Goal: Task Accomplishment & Management: Use online tool/utility

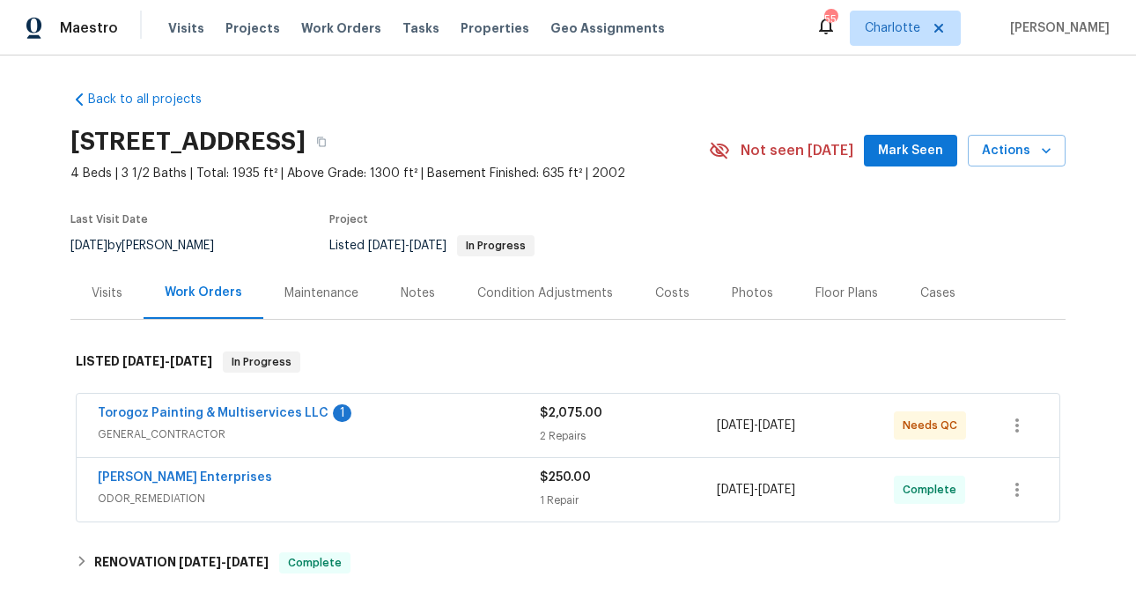
scroll to position [167, 0]
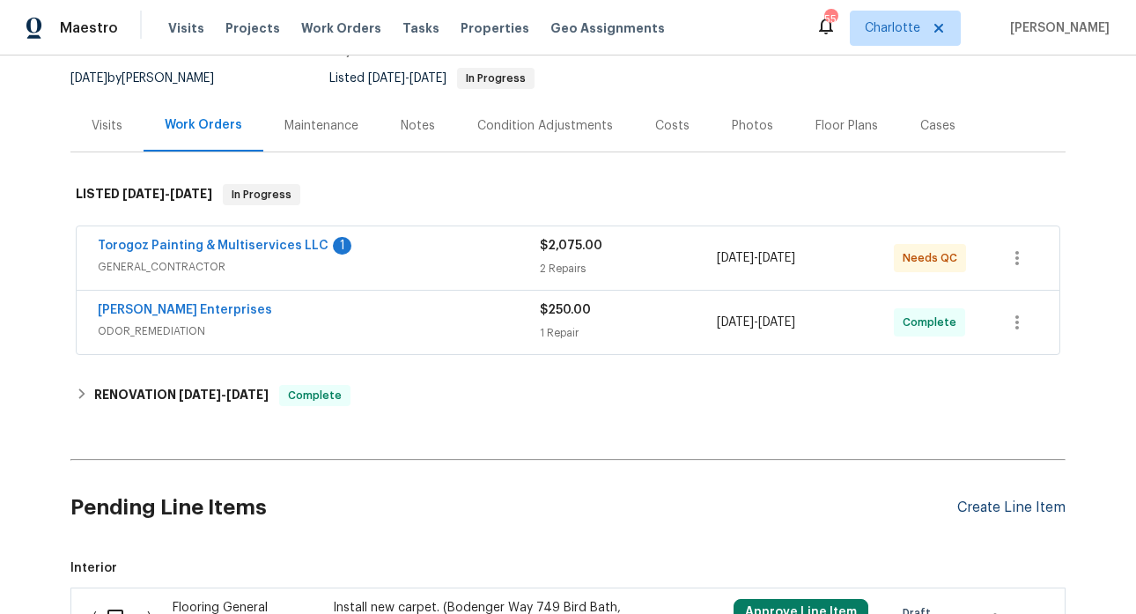
click at [996, 507] on div "Create Line Item" at bounding box center [1011, 507] width 108 height 17
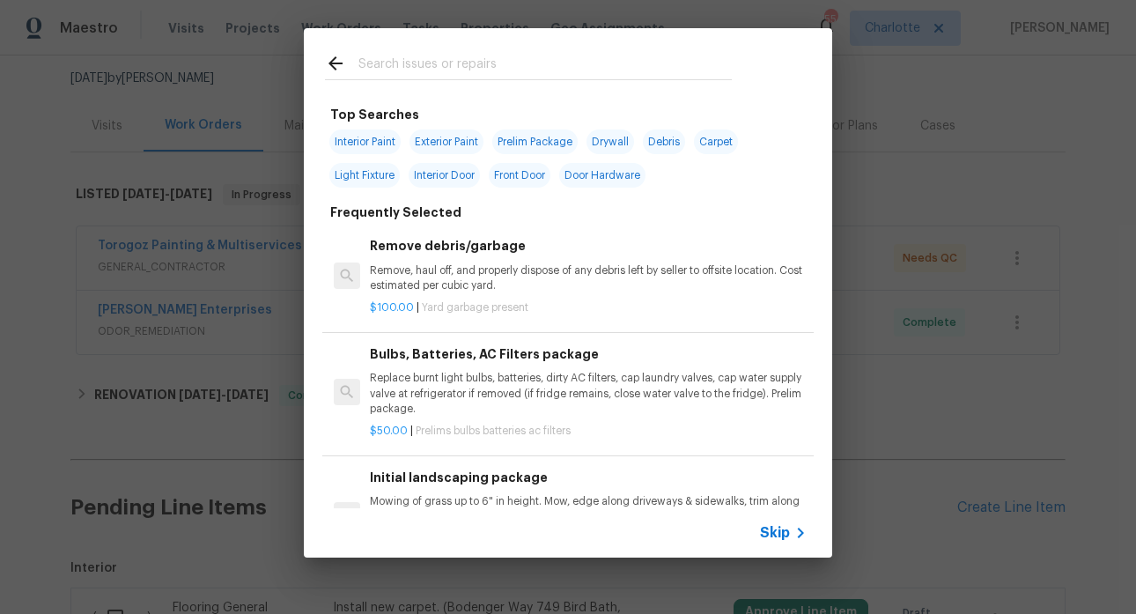
click at [394, 63] on input "text" at bounding box center [544, 66] width 373 height 26
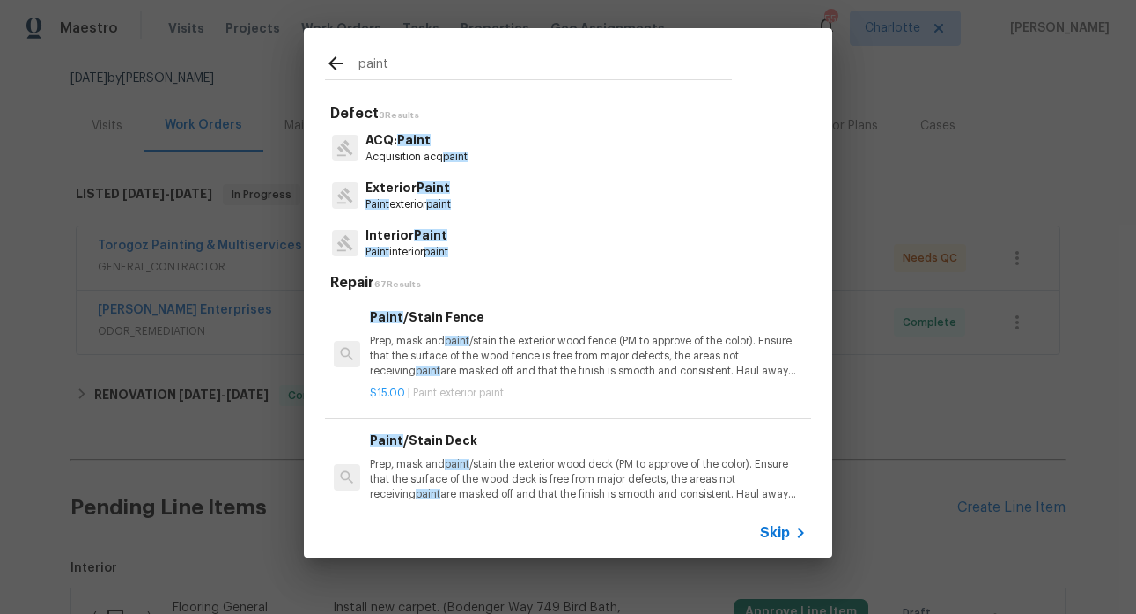
type input "paint"
click at [409, 135] on span "Paint" at bounding box center [413, 140] width 33 height 12
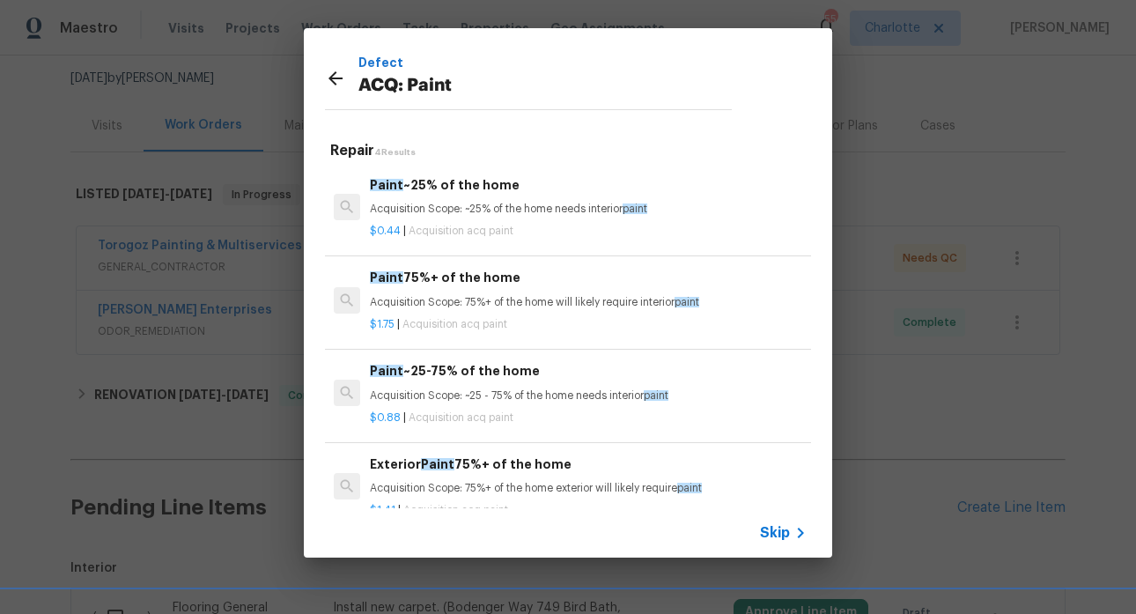
click at [334, 76] on icon at bounding box center [335, 78] width 21 height 21
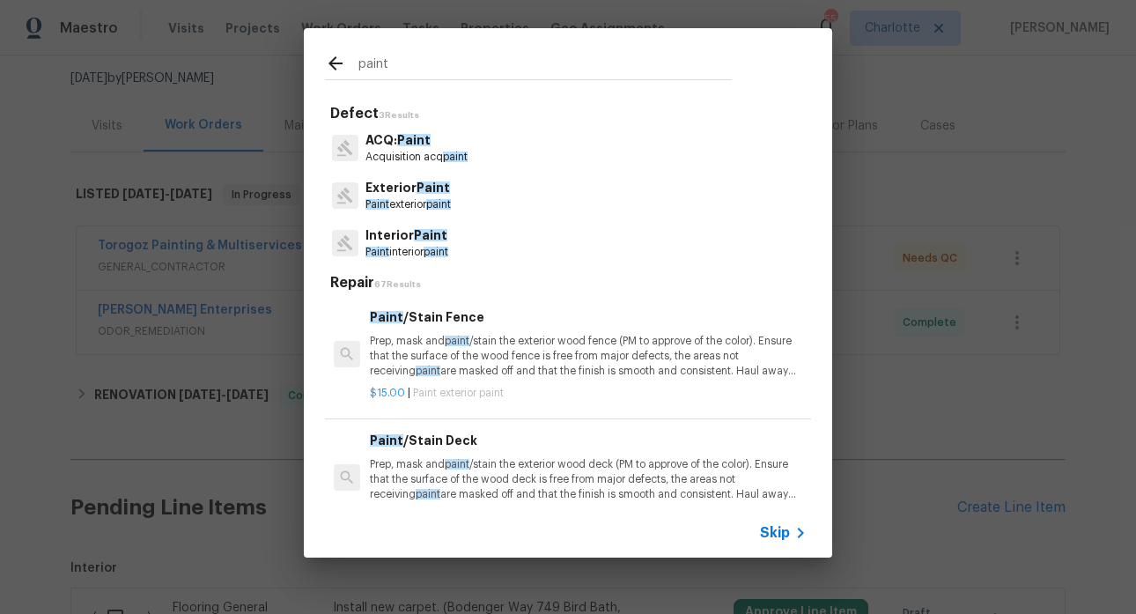
click at [418, 64] on input "paint" at bounding box center [544, 66] width 373 height 26
drag, startPoint x: 418, startPoint y: 64, endPoint x: 310, endPoint y: 62, distance: 108.3
click at [304, 63] on div "paint" at bounding box center [528, 63] width 449 height 70
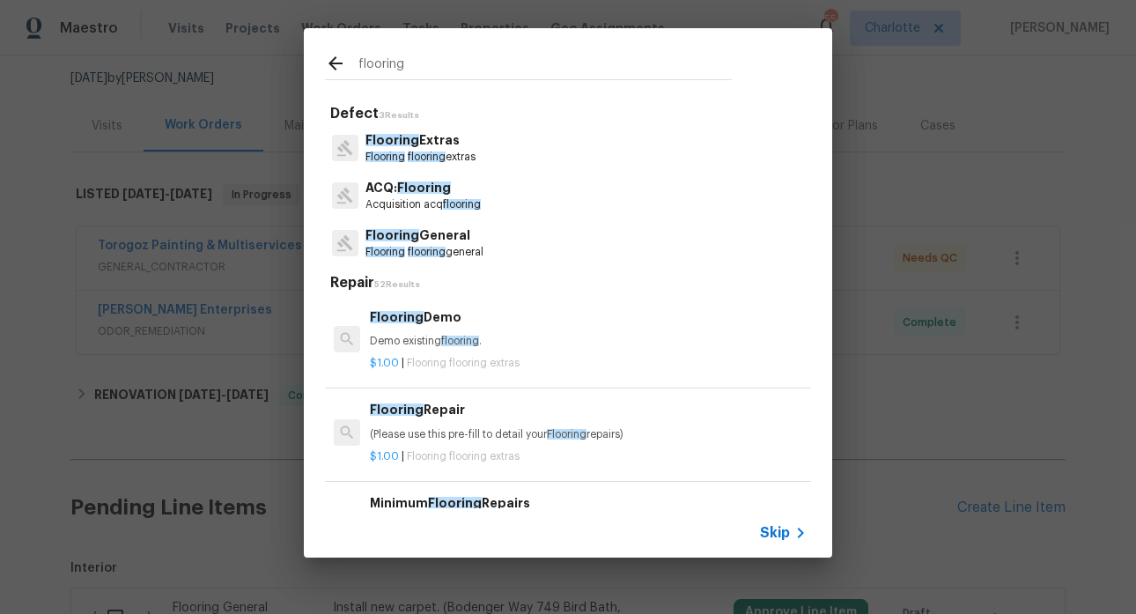
type input "flooring"
click at [435, 185] on span "Flooring" at bounding box center [424, 187] width 54 height 12
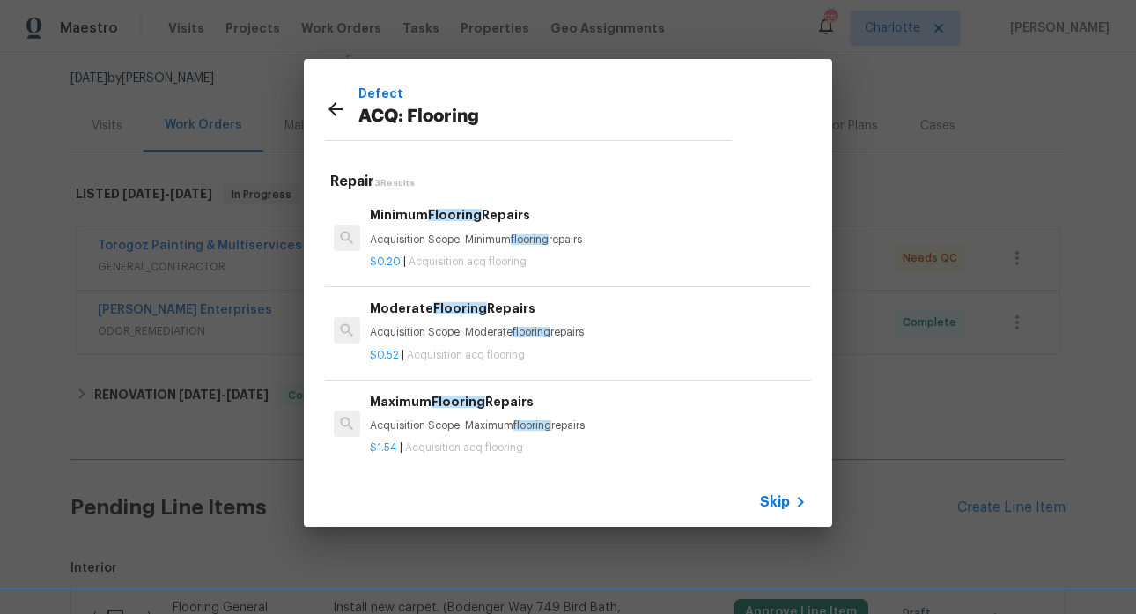
click at [1020, 103] on div "Defect ACQ: Flooring Repair 3 Results Minimum Flooring Repairs Acquisition Scop…" at bounding box center [568, 292] width 1136 height 585
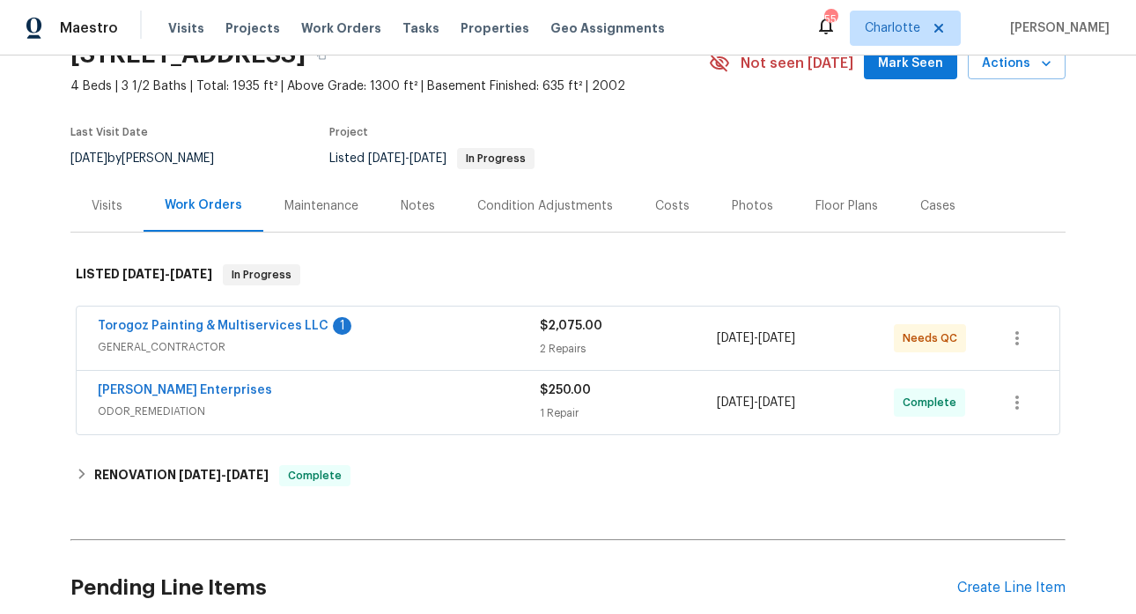
scroll to position [0, 0]
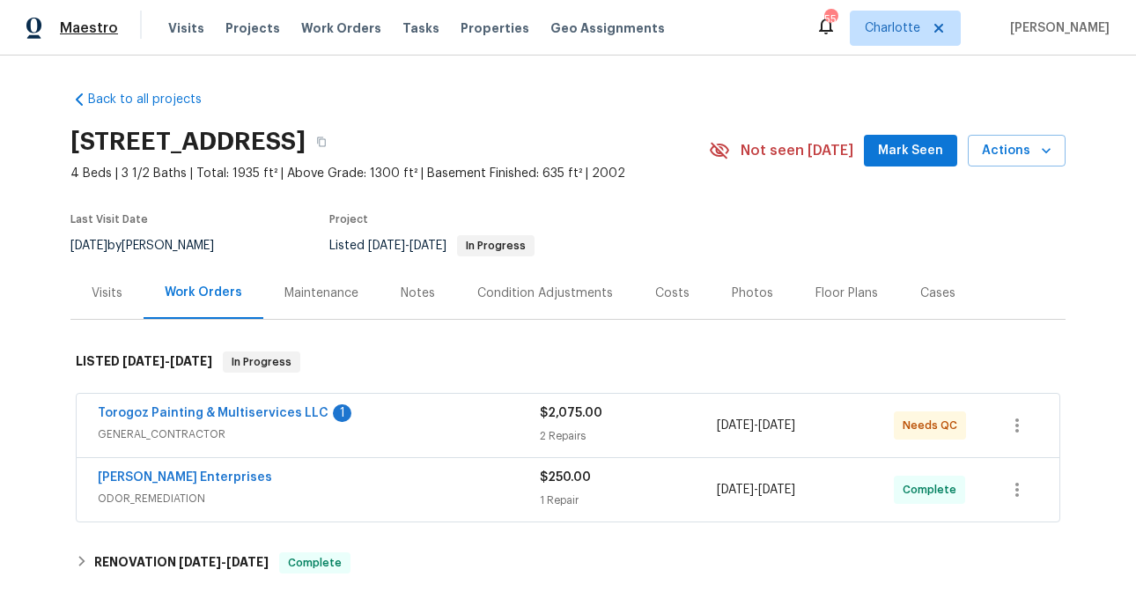
click at [80, 23] on span "Maestro" at bounding box center [89, 28] width 58 height 18
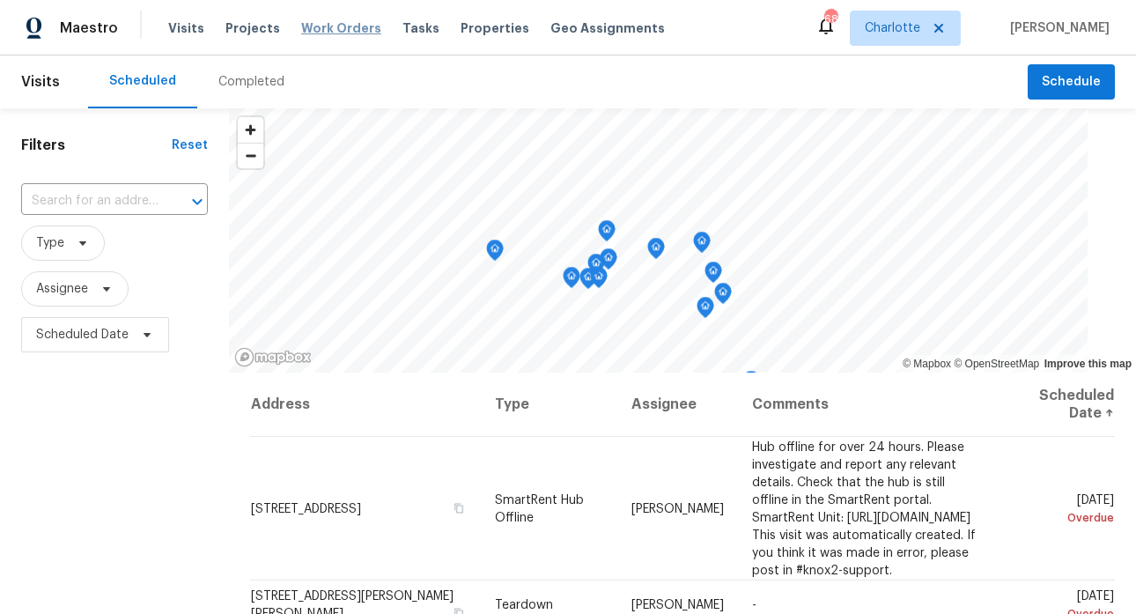
click at [347, 35] on span "Work Orders" at bounding box center [341, 28] width 80 height 18
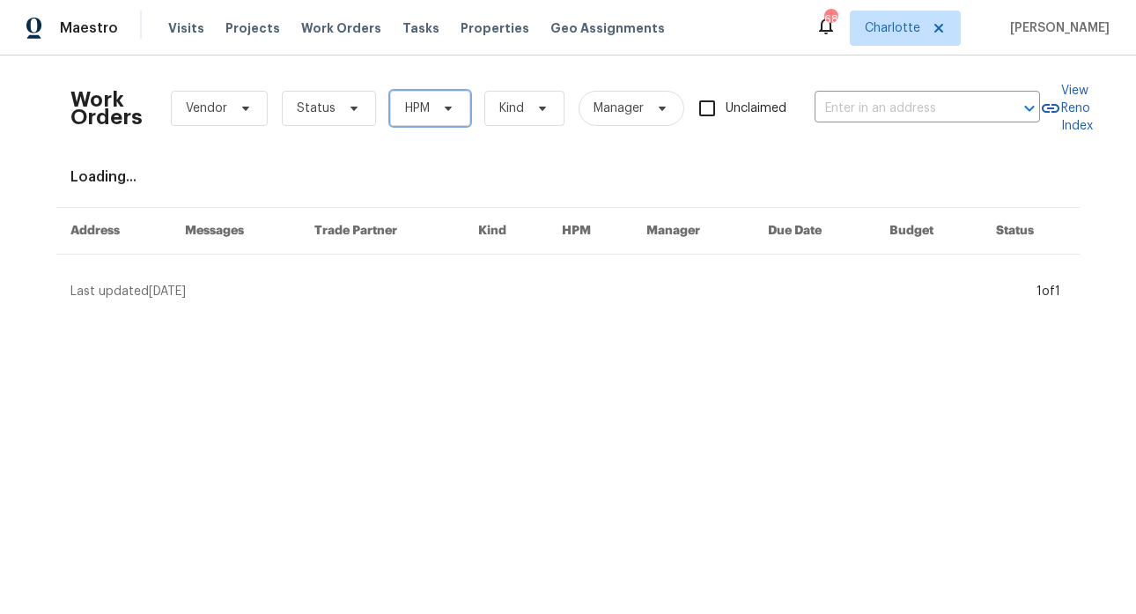
click at [441, 113] on icon at bounding box center [448, 108] width 14 height 14
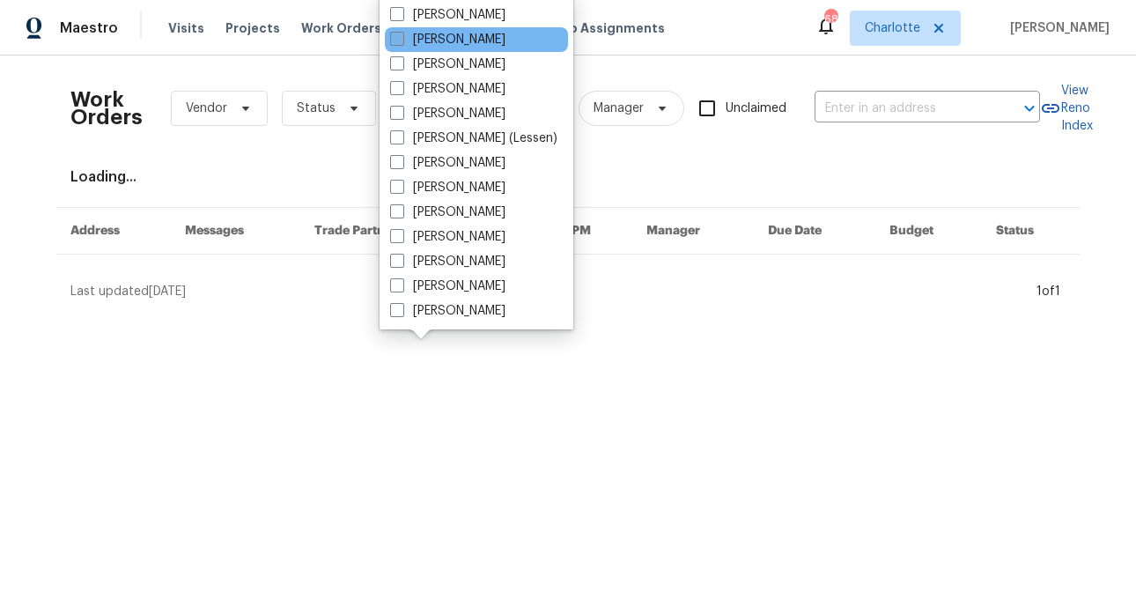
scroll to position [218, 0]
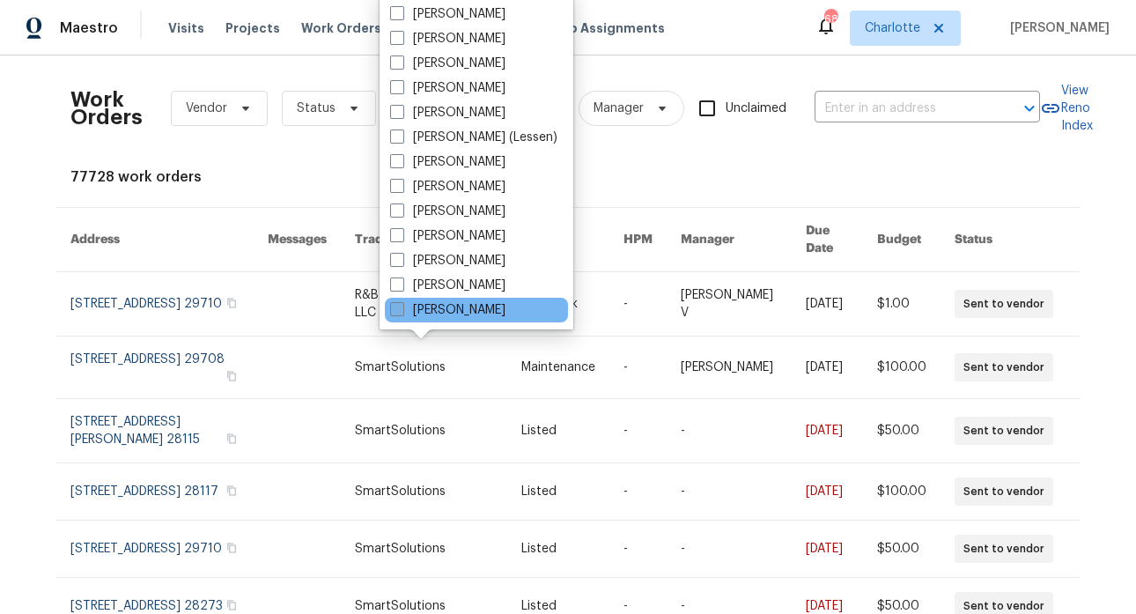
click at [452, 302] on label "[PERSON_NAME]" at bounding box center [447, 310] width 115 height 18
click at [401, 302] on input "[PERSON_NAME]" at bounding box center [395, 306] width 11 height 11
checkbox input "true"
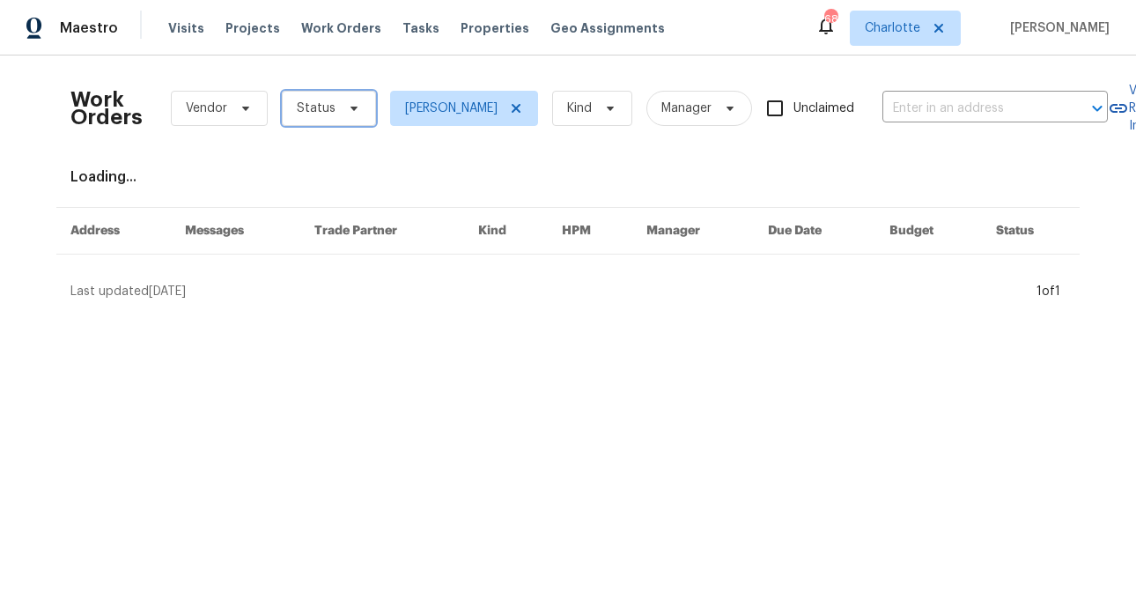
click at [355, 105] on span "Status" at bounding box center [329, 108] width 94 height 35
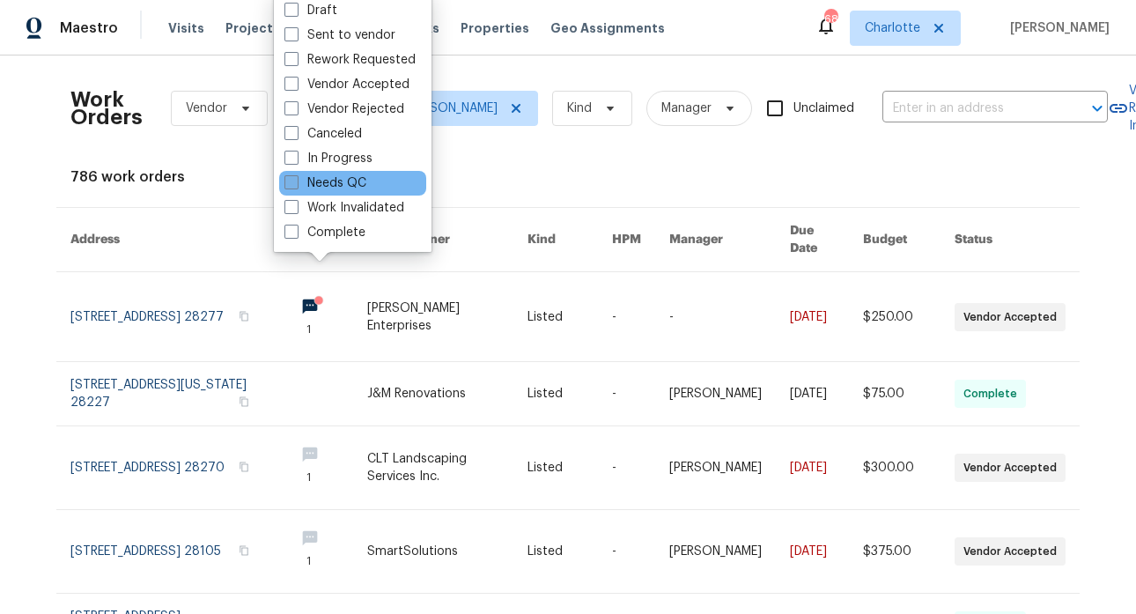
click at [353, 188] on label "Needs QC" at bounding box center [325, 183] width 82 height 18
click at [296, 186] on input "Needs QC" at bounding box center [289, 179] width 11 height 11
checkbox input "true"
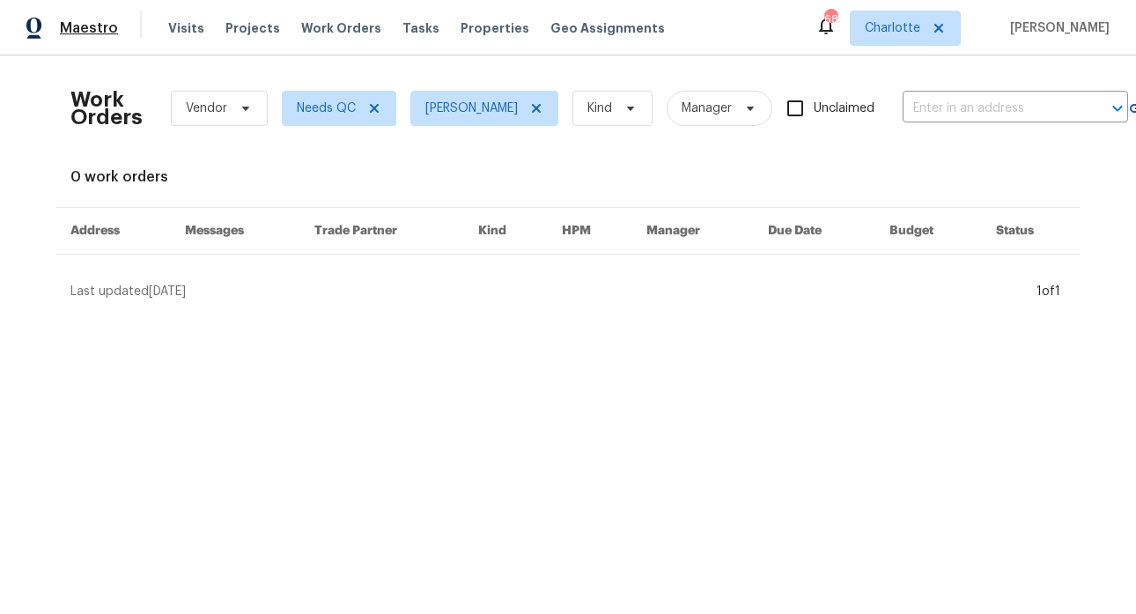
click at [92, 26] on span "Maestro" at bounding box center [89, 28] width 58 height 18
